Goal: Task Accomplishment & Management: Use online tool/utility

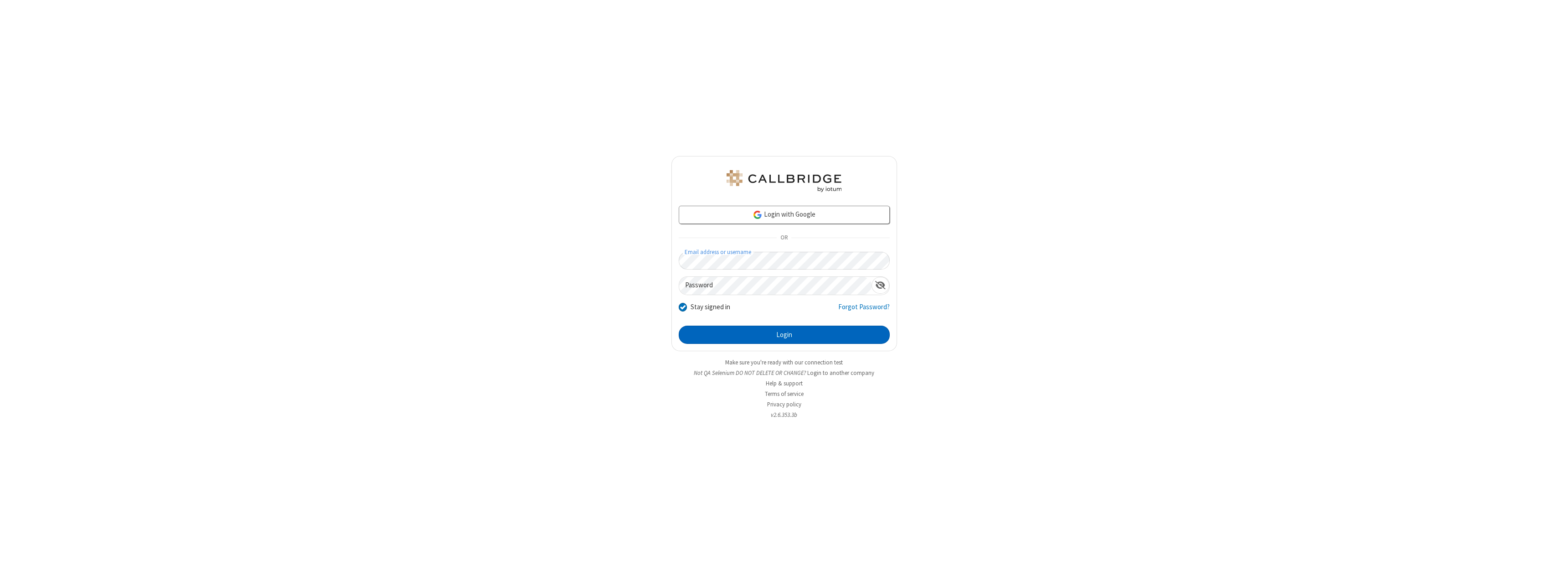
click at [784, 335] on button "Login" at bounding box center [784, 335] width 211 height 18
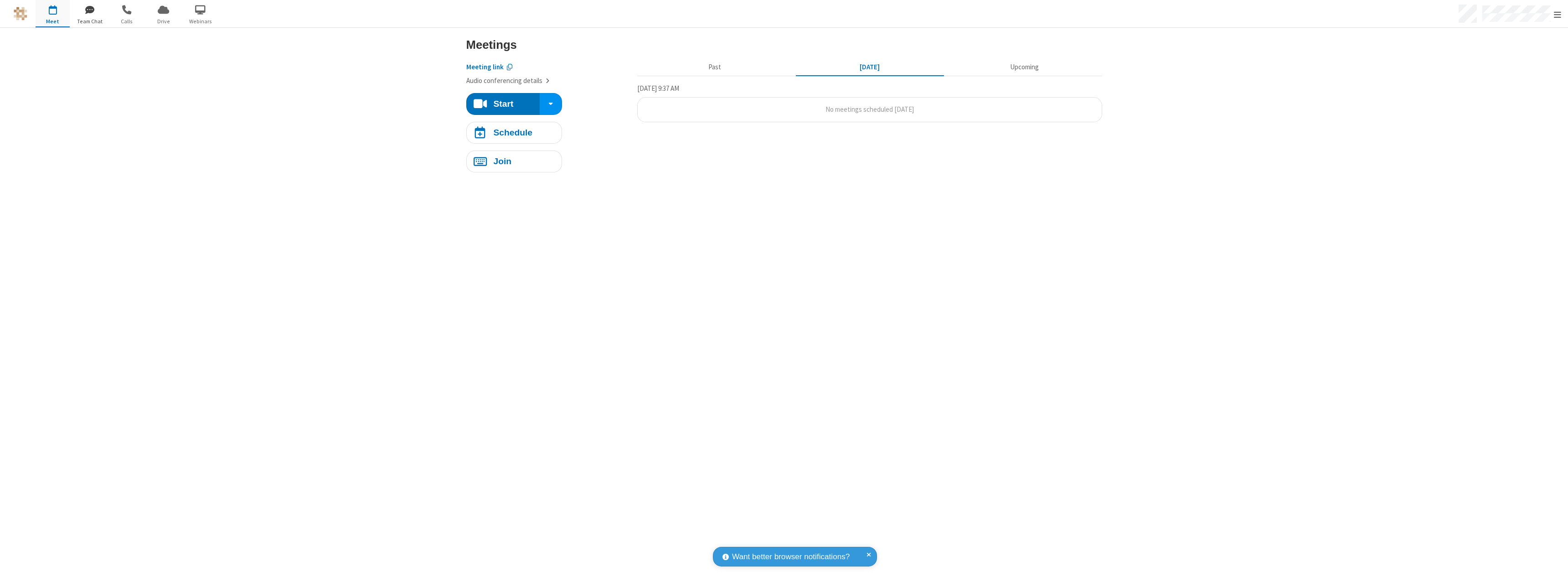
click at [89, 9] on span "button" at bounding box center [89, 10] width 34 height 15
